Goal: Check status: Check status

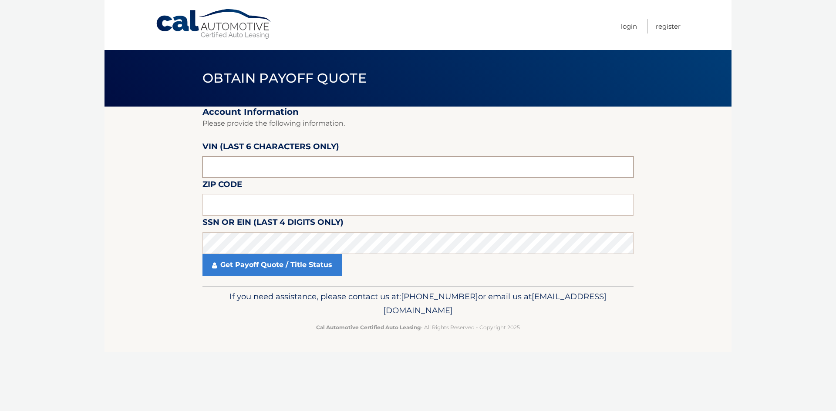
click at [258, 167] on input "text" at bounding box center [417, 167] width 431 height 22
click at [268, 176] on input "text" at bounding box center [417, 167] width 431 height 22
paste input "208281"
type input "208281"
click at [293, 204] on input "text" at bounding box center [417, 205] width 431 height 22
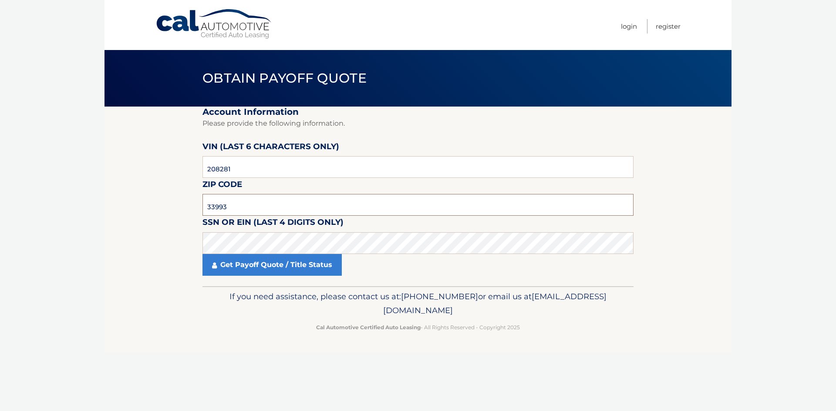
type input "33993"
click at [277, 264] on link "Get Payoff Quote / Title Status" at bounding box center [271, 265] width 139 height 22
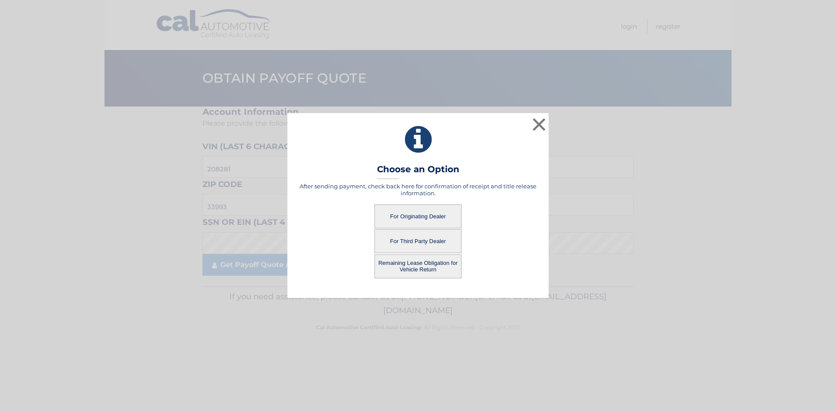
click at [411, 216] on button "For Originating Dealer" at bounding box center [417, 217] width 87 height 24
click at [431, 214] on button "For Originating Dealer" at bounding box center [417, 217] width 87 height 24
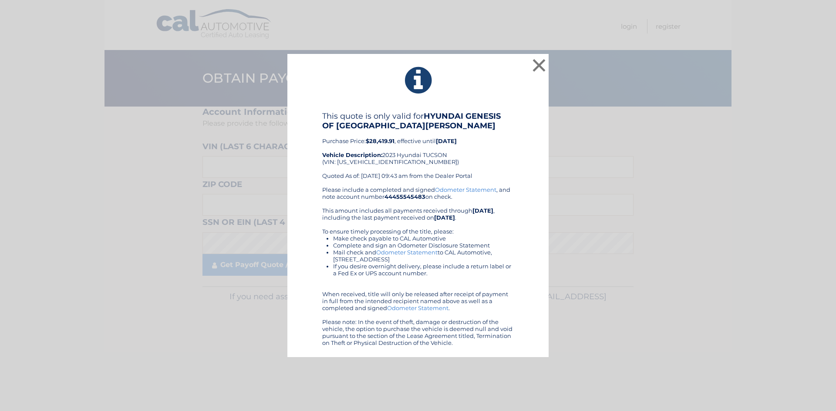
click at [464, 146] on div "This quote is only valid for HYUNDAI GENESIS OF FORT MYERS Purchase Price: $28,…" at bounding box center [418, 148] width 192 height 75
